Goal: Obtain resource: Obtain resource

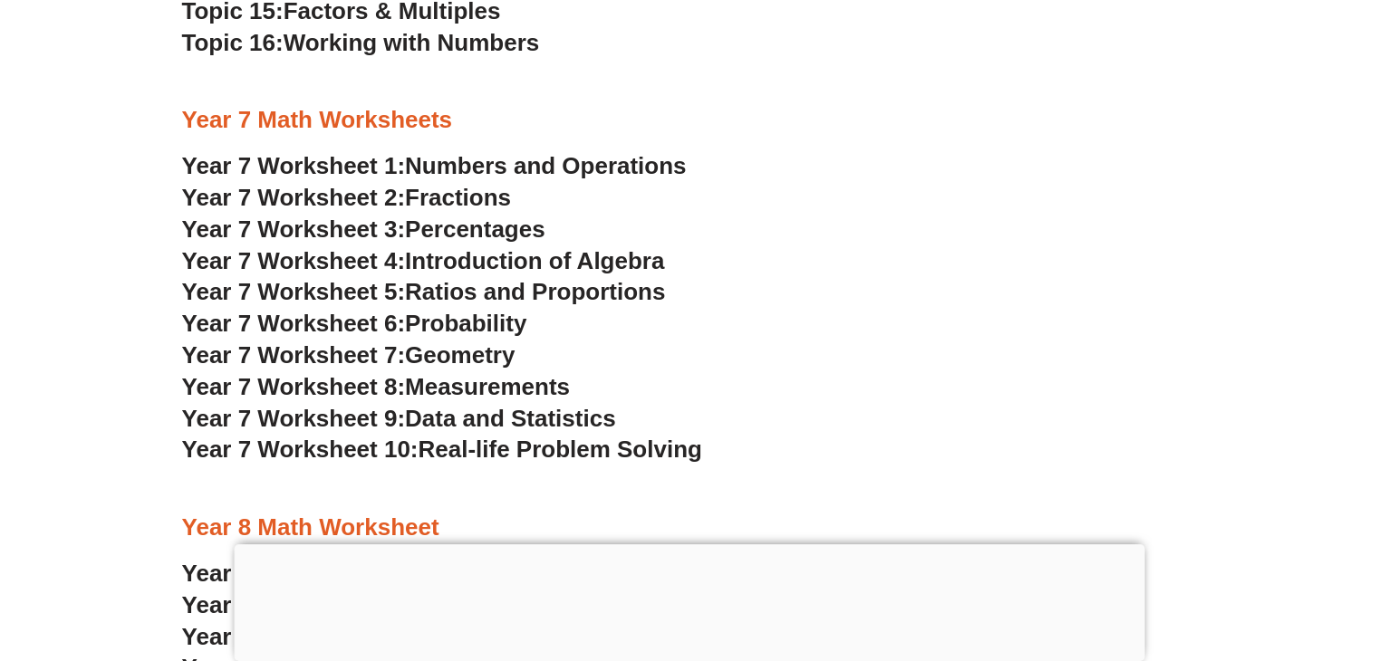
scroll to position [5425, 0]
click at [481, 230] on span "Percentages" at bounding box center [475, 229] width 140 height 27
click at [544, 456] on span "Real-life Problem Solving" at bounding box center [560, 450] width 284 height 27
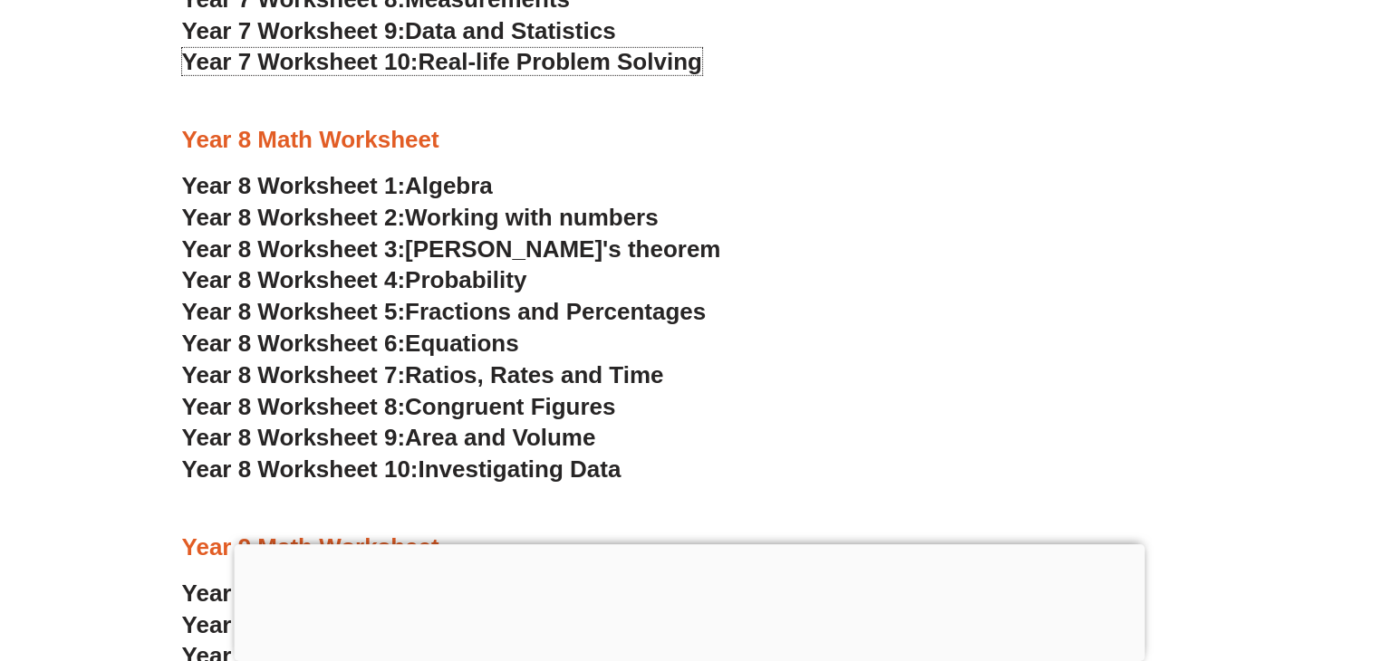
scroll to position [5816, 0]
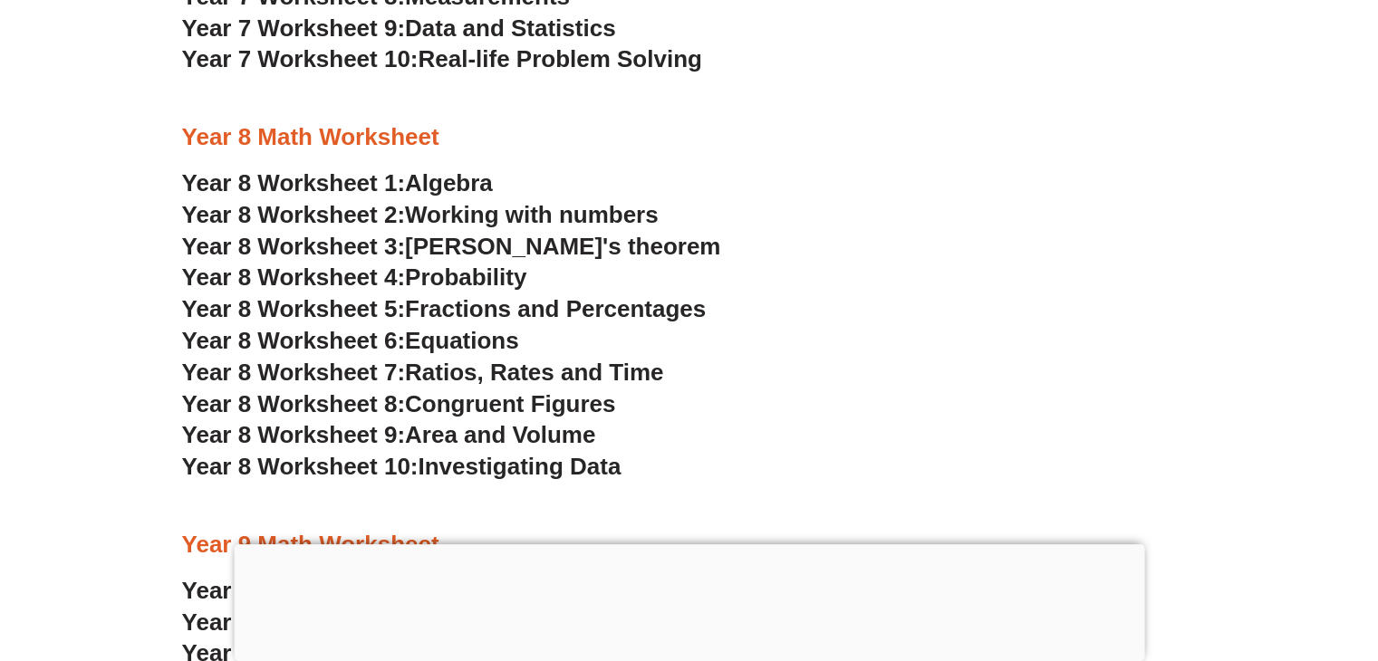
click at [428, 278] on span "Probability" at bounding box center [465, 277] width 121 height 27
click at [464, 331] on span "Equations" at bounding box center [462, 340] width 114 height 27
